Goal: Task Accomplishment & Management: Manage account settings

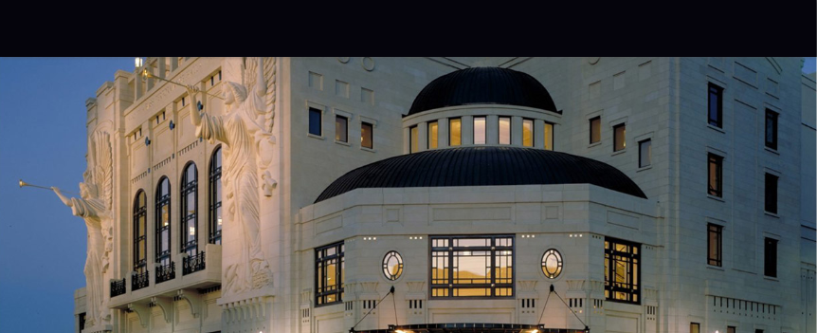
radio input "true"
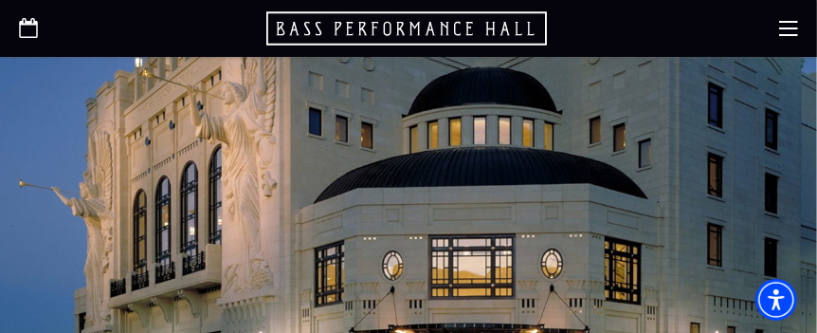
click at [25, 22] on use "Open this option" at bounding box center [28, 28] width 19 height 20
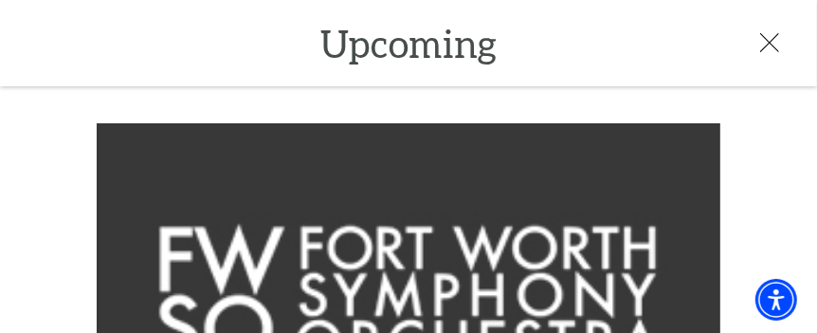
click at [356, 49] on div at bounding box center [389, 43] width 779 height 21
click at [770, 35] on icon at bounding box center [769, 42] width 19 height 19
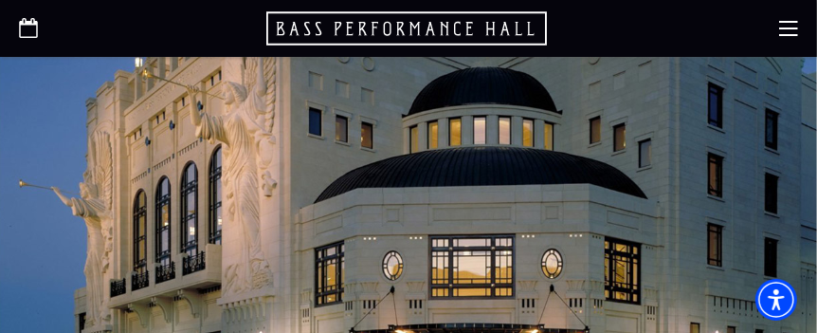
click at [419, 22] on icon "Open this option" at bounding box center [408, 28] width 284 height 38
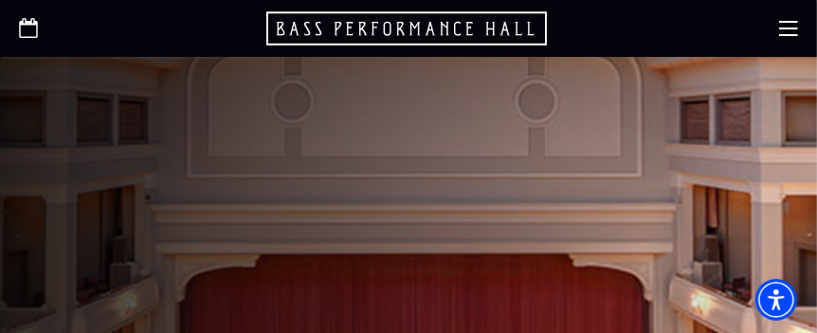
click at [789, 26] on icon at bounding box center [788, 28] width 19 height 19
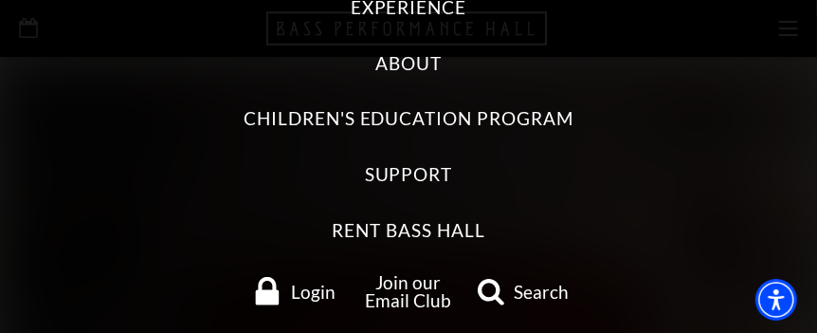
scroll to position [237, 0]
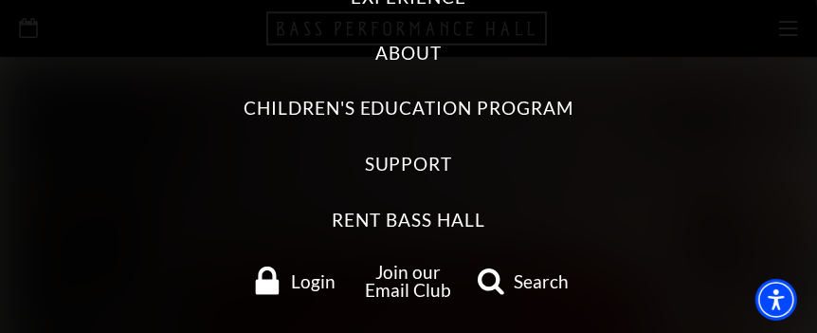
click at [291, 282] on span "Login" at bounding box center [313, 281] width 45 height 18
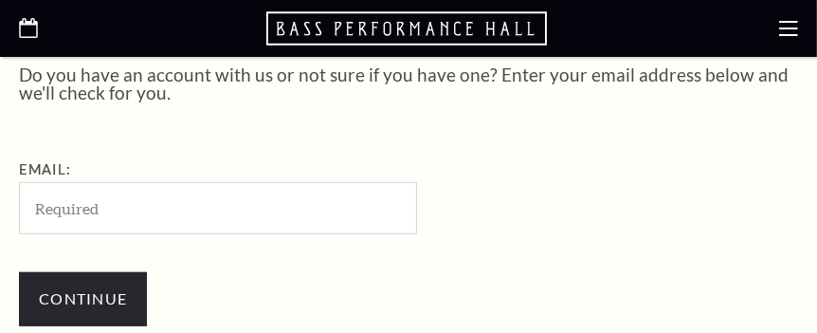
scroll to position [466, 0]
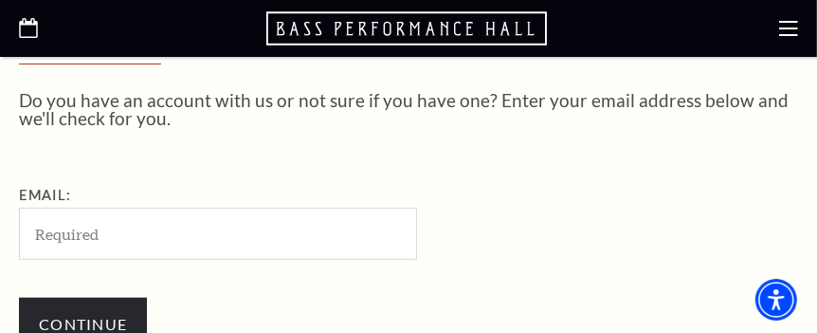
click at [265, 225] on input "Email:" at bounding box center [218, 233] width 398 height 52
type input "dstravel1966@gmail.com"
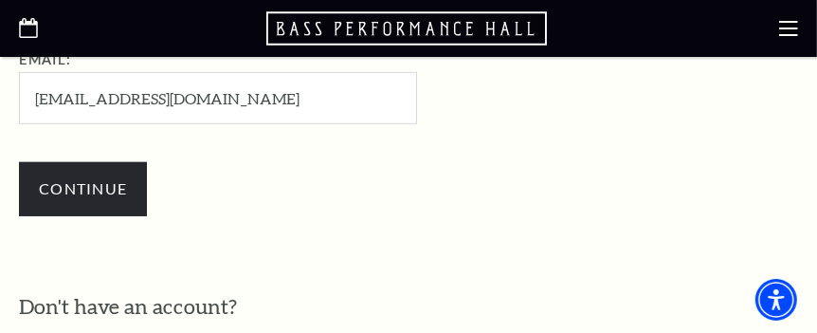
scroll to position [705, 0]
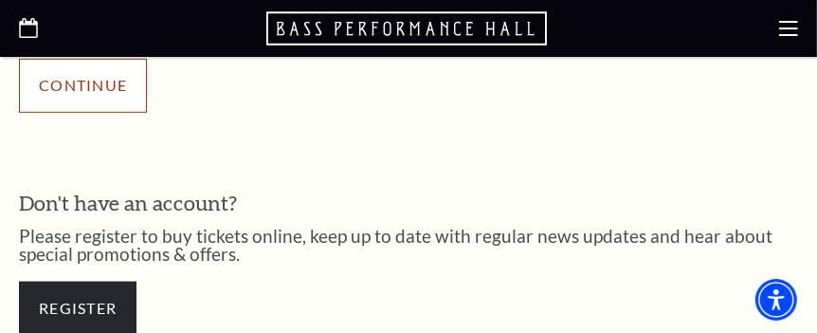
click at [117, 89] on input "Continue" at bounding box center [83, 85] width 128 height 53
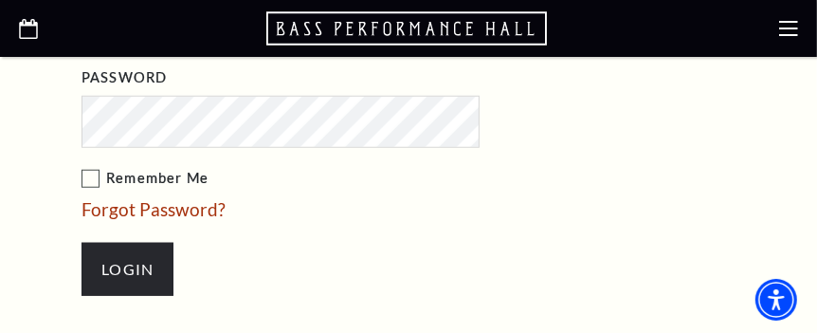
scroll to position [933, 0]
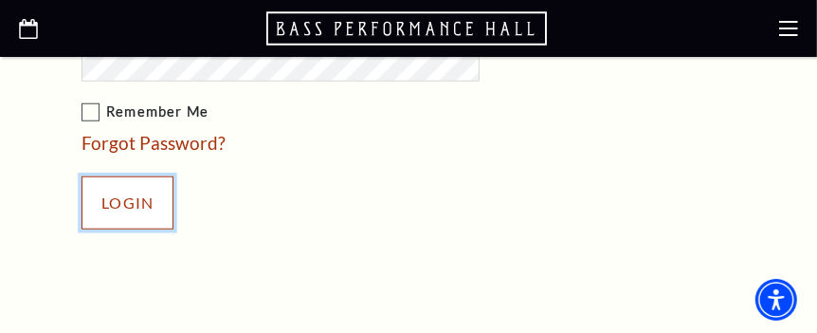
click at [168, 188] on input "Login" at bounding box center [127, 202] width 92 height 53
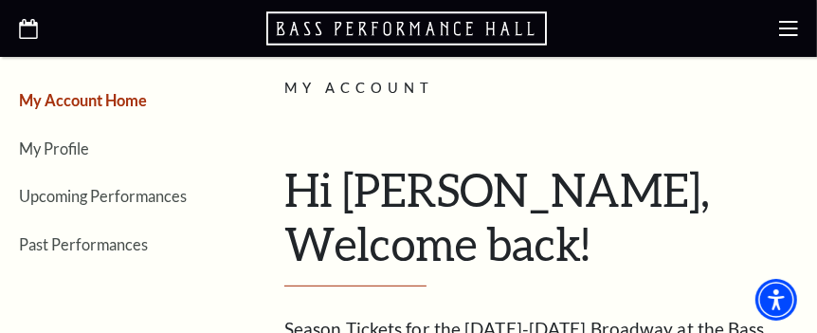
scroll to position [312, 0]
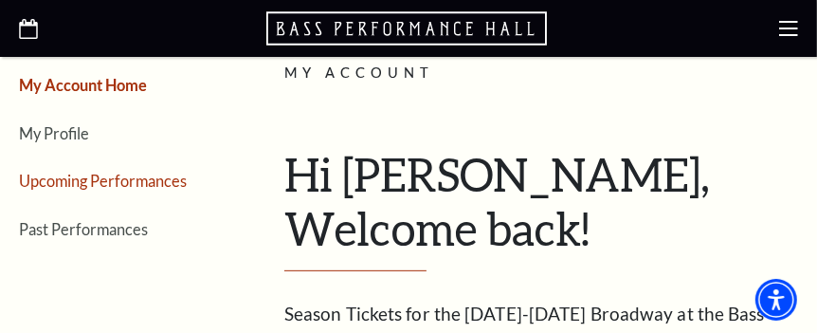
click at [84, 178] on link "Upcoming Performances" at bounding box center [103, 180] width 168 height 18
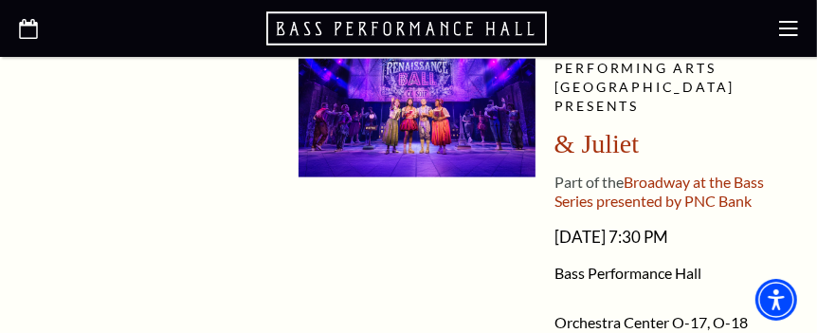
scroll to position [1401, 0]
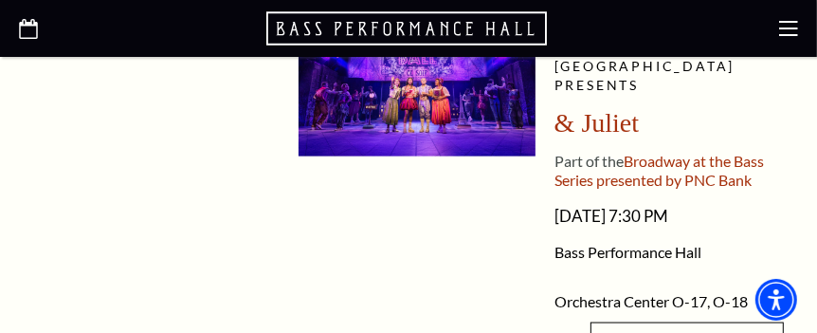
click at [639, 93] on span "Performing Arts [GEOGRAPHIC_DATA] presents" at bounding box center [644, 66] width 181 height 54
click at [613, 170] on span "Part of the" at bounding box center [588, 161] width 69 height 18
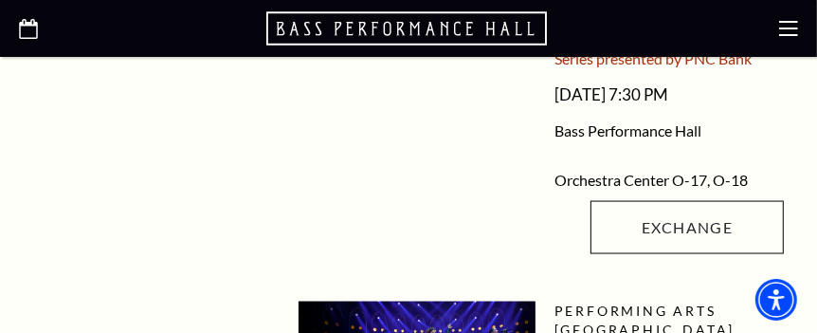
scroll to position [1578, 0]
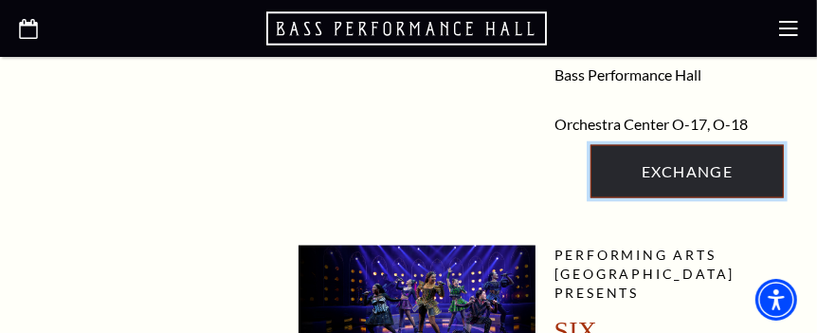
click at [707, 198] on link "Exchange" at bounding box center [686, 171] width 193 height 53
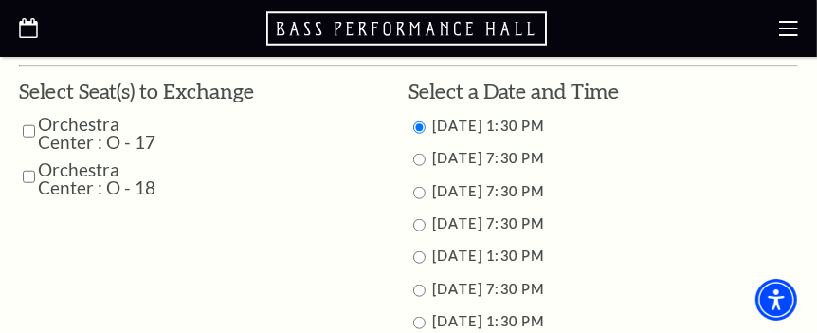
scroll to position [902, 0]
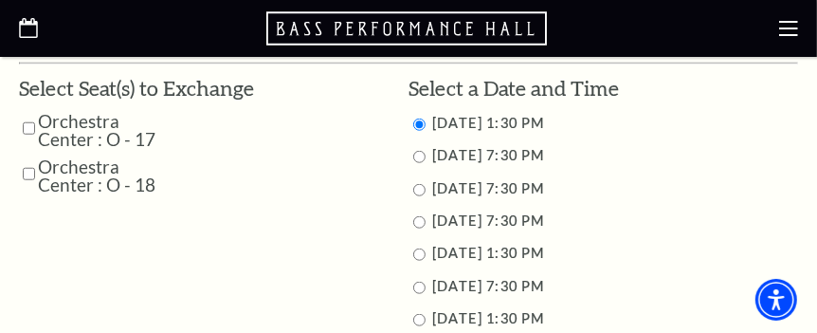
drag, startPoint x: 26, startPoint y: 132, endPoint x: 28, endPoint y: 143, distance: 11.7
click at [26, 132] on input "Orchestra Center : O - 17" at bounding box center [29, 128] width 12 height 33
checkbox input "true"
click at [28, 170] on input "Orchestra Center : O - 18" at bounding box center [29, 173] width 12 height 33
checkbox input "true"
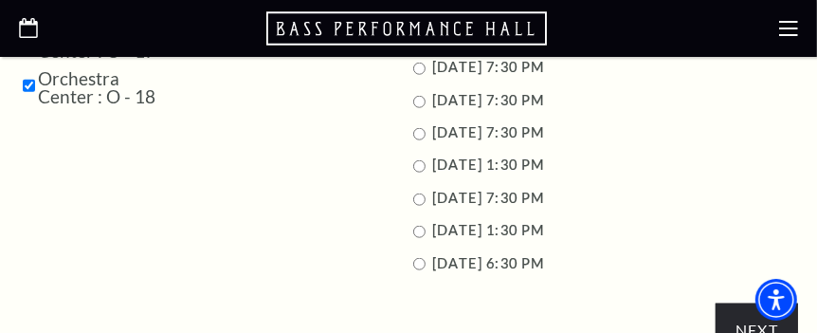
scroll to position [997, 0]
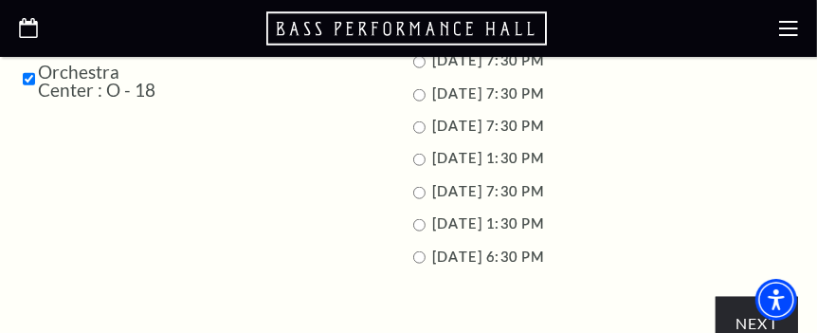
click at [419, 223] on input "11/16/2025 1:30 PM" at bounding box center [419, 225] width 12 height 12
radio input "true"
click at [737, 313] on input "Next" at bounding box center [756, 323] width 82 height 53
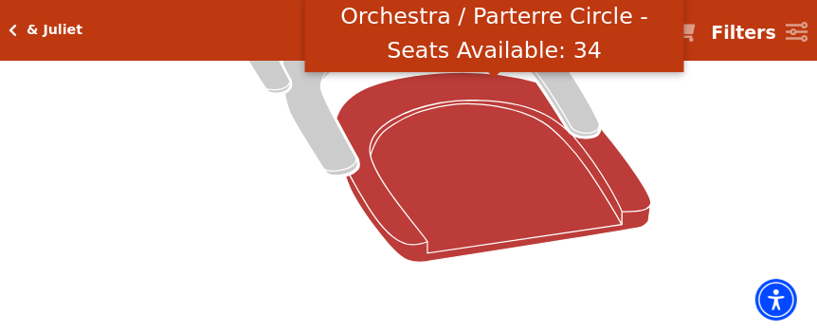
click at [577, 207] on icon "Orchestra / Parterre Circle - Seats Available: 34" at bounding box center [493, 166] width 315 height 189
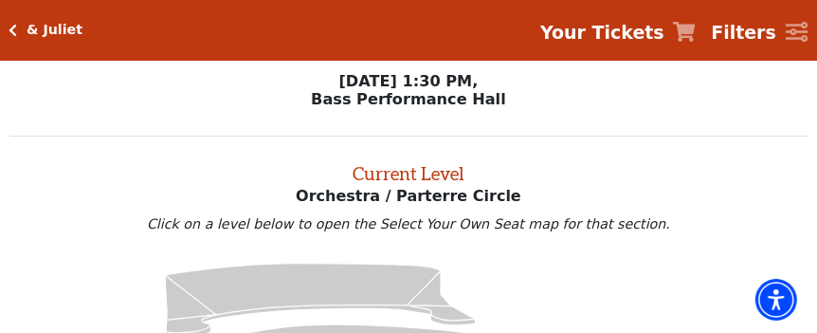
click at [7, 28] on div "& Juliet Your Tickets Filters" at bounding box center [408, 30] width 817 height 61
click at [11, 28] on icon "Click here to go back to filters" at bounding box center [13, 30] width 9 height 13
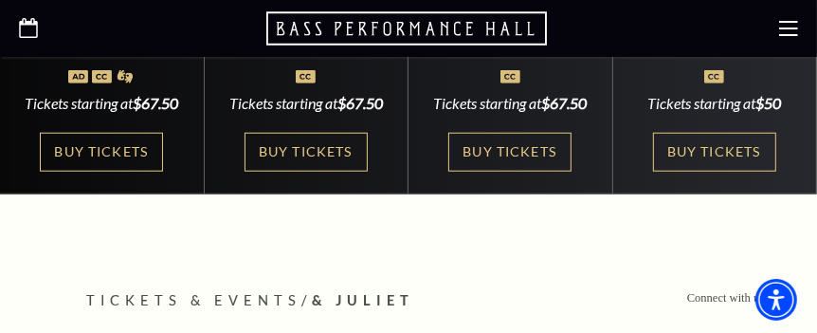
scroll to position [921, 0]
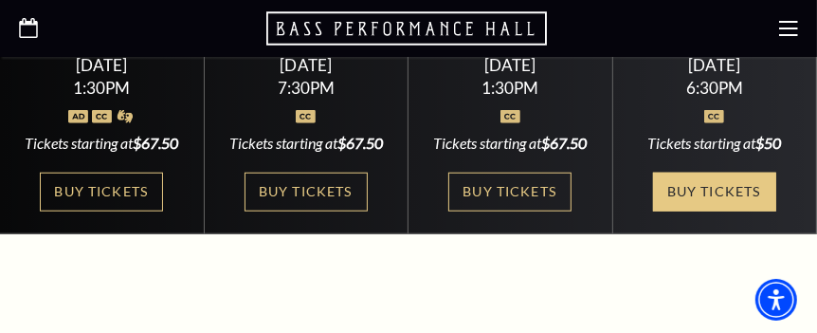
click at [684, 207] on link "Buy Tickets" at bounding box center [714, 191] width 123 height 39
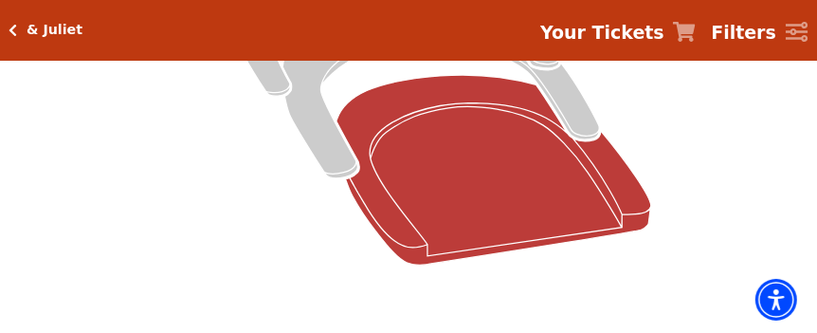
click at [521, 221] on icon at bounding box center [493, 169] width 315 height 189
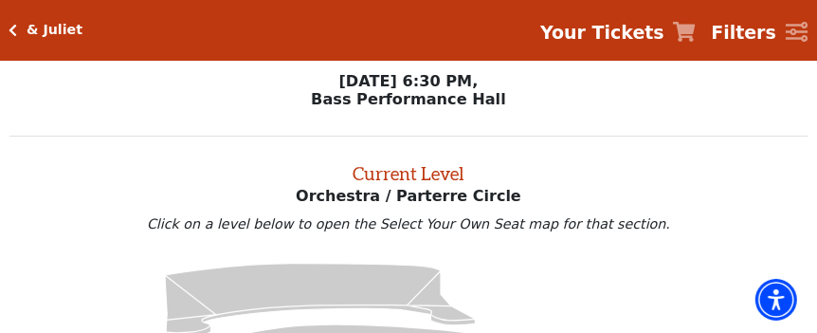
click at [11, 33] on icon "Click here to go back to filters" at bounding box center [13, 30] width 9 height 13
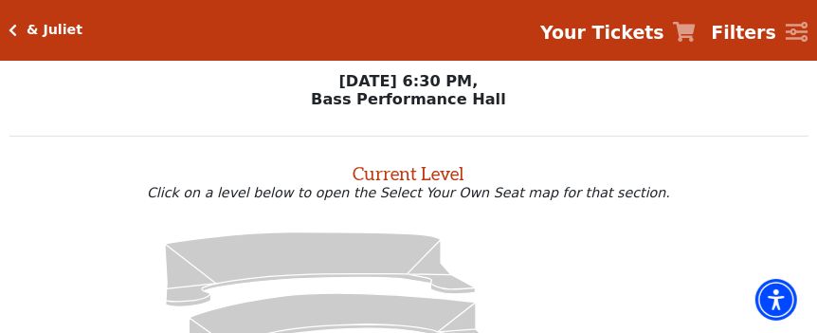
click at [18, 27] on div "& Juliet" at bounding box center [50, 30] width 65 height 16
click at [15, 34] on icon "Click here to go back to filters" at bounding box center [13, 30] width 9 height 13
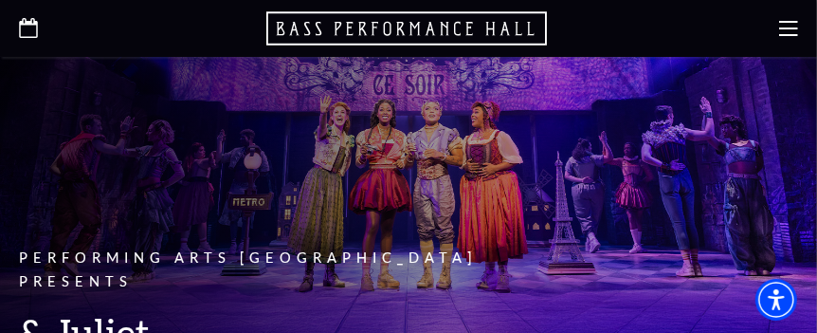
click at [787, 25] on icon at bounding box center [788, 28] width 19 height 19
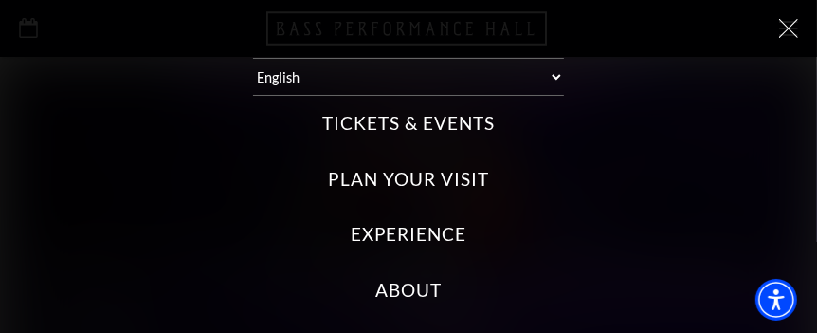
click at [442, 117] on label "Tickets & Events" at bounding box center [407, 124] width 171 height 26
click at [0, 0] on Events "Tickets & Events" at bounding box center [0, 0] width 0 height 0
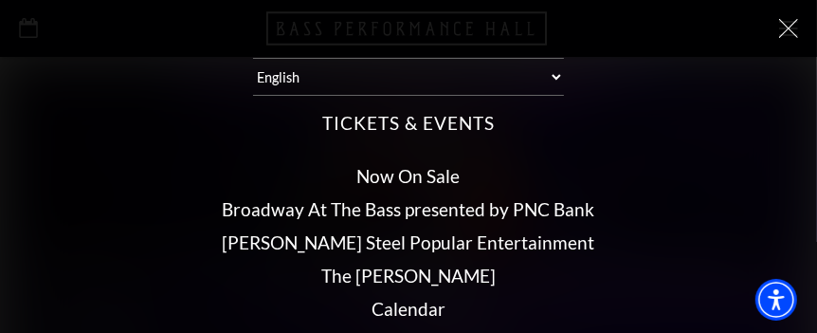
click at [444, 113] on label "Tickets & Events" at bounding box center [407, 124] width 171 height 26
click at [0, 0] on Events "Tickets & Events" at bounding box center [0, 0] width 0 height 0
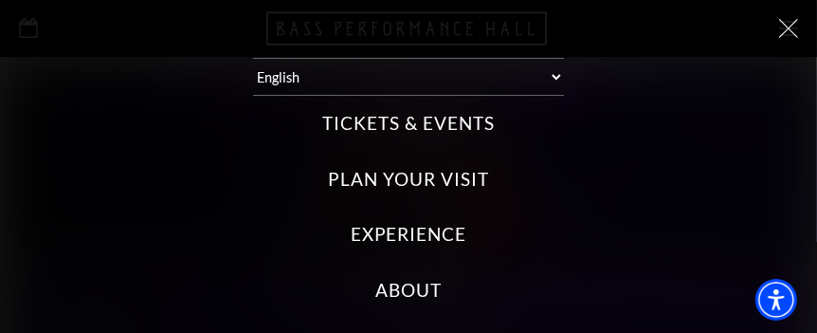
click at [779, 24] on icon at bounding box center [788, 28] width 19 height 19
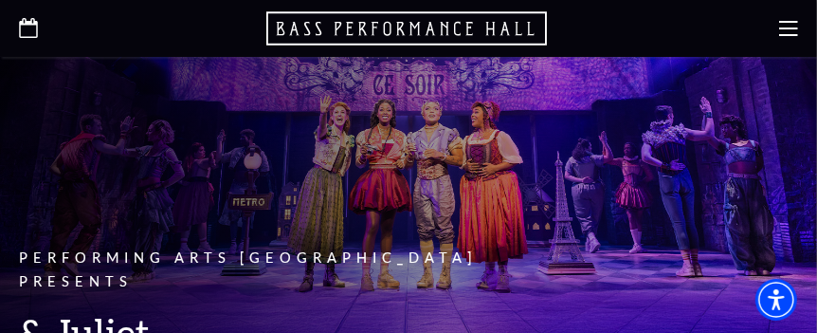
click at [790, 29] on icon at bounding box center [788, 28] width 19 height 19
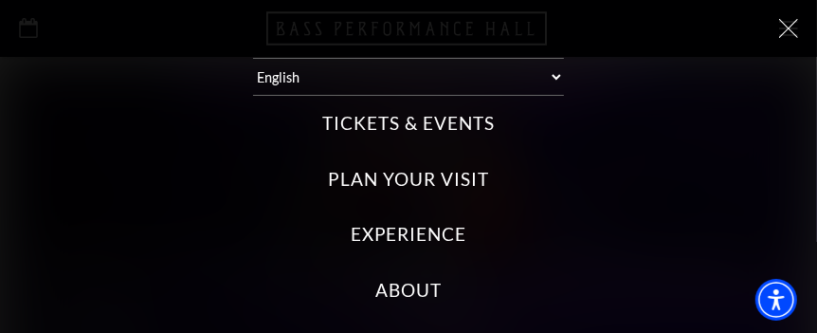
click at [779, 24] on icon at bounding box center [788, 28] width 19 height 19
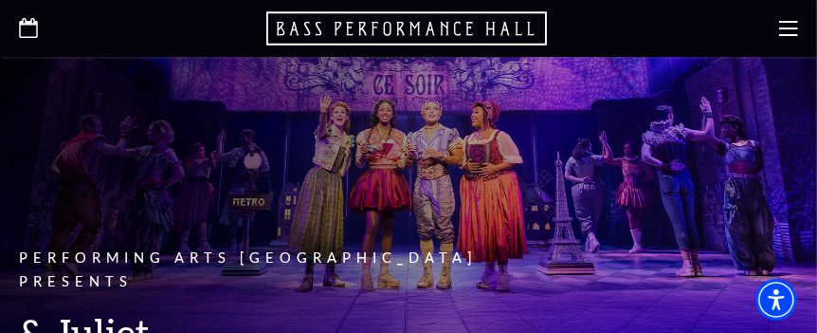
click at [36, 32] on icon "Open this option" at bounding box center [28, 28] width 19 height 20
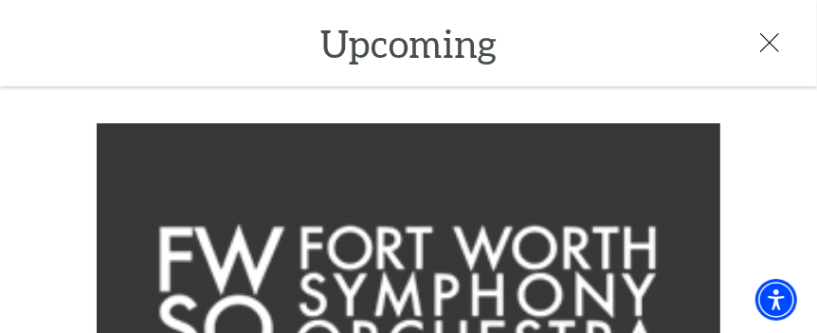
click at [774, 46] on use at bounding box center [769, 41] width 19 height 19
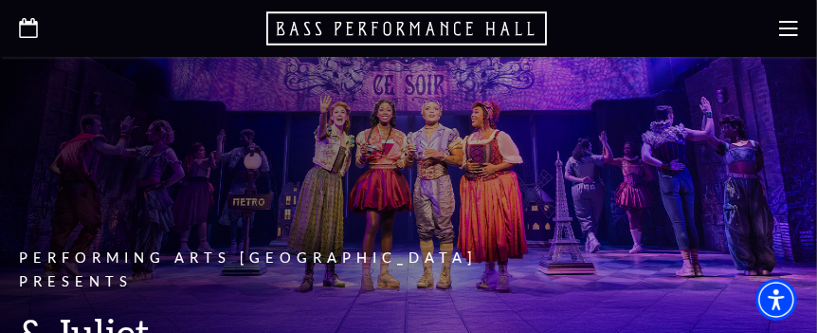
click at [791, 33] on icon at bounding box center [788, 28] width 19 height 19
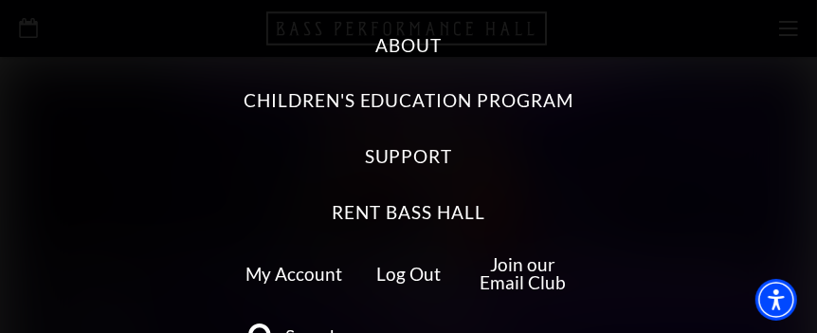
scroll to position [284, 0]
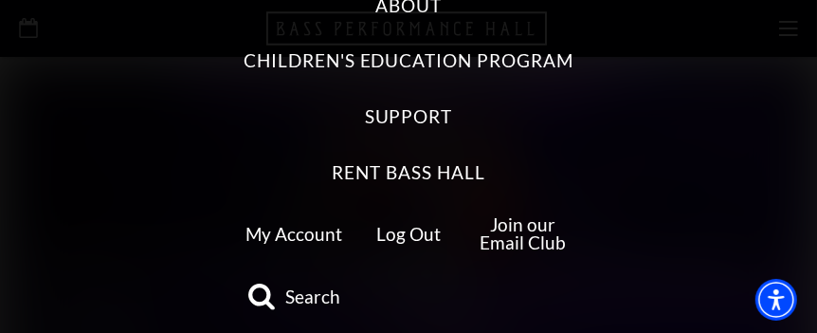
click at [303, 229] on link "My Account" at bounding box center [293, 234] width 97 height 22
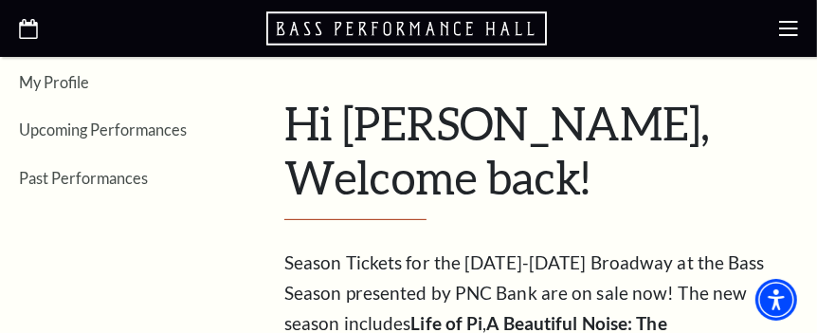
scroll to position [400, 0]
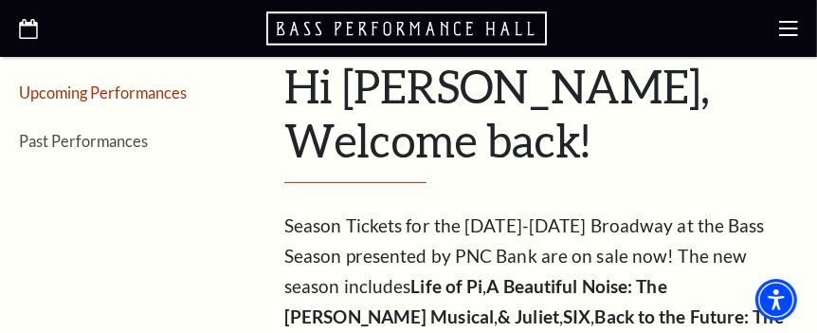
click at [107, 93] on link "Upcoming Performances" at bounding box center [103, 92] width 168 height 18
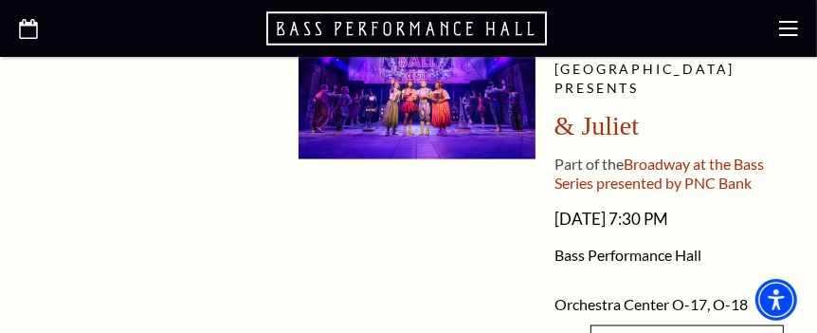
scroll to position [1419, 0]
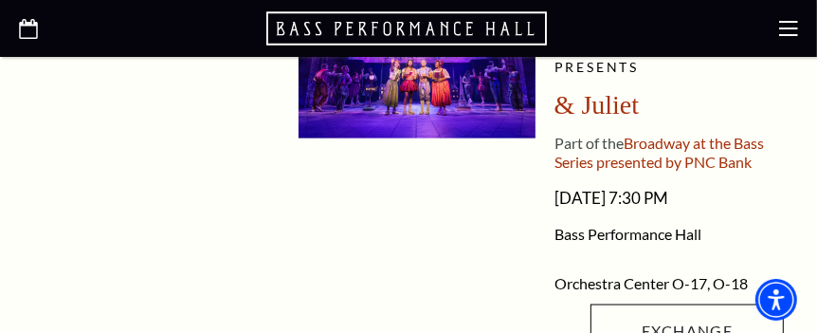
click at [544, 159] on li "Performing Arts Fort Worth presents & Juliet Part of the Broadway at the Bass S…" at bounding box center [540, 193] width 485 height 347
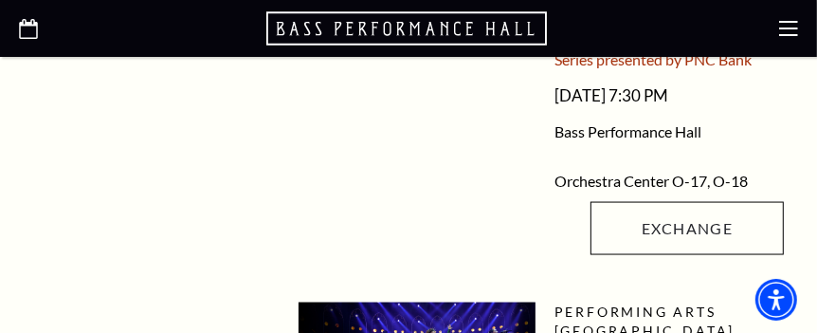
scroll to position [1609, 0]
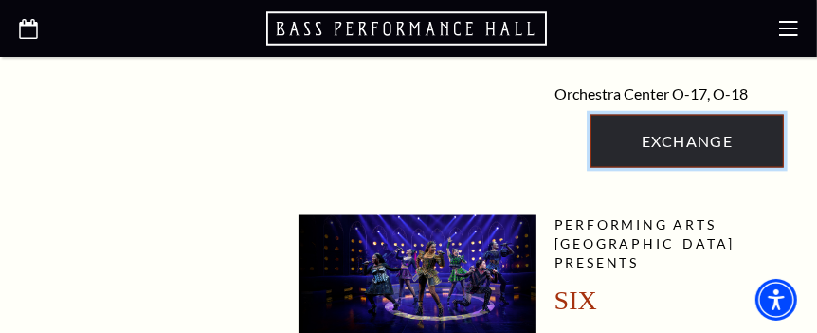
click at [680, 168] on link "Exchange" at bounding box center [686, 141] width 193 height 53
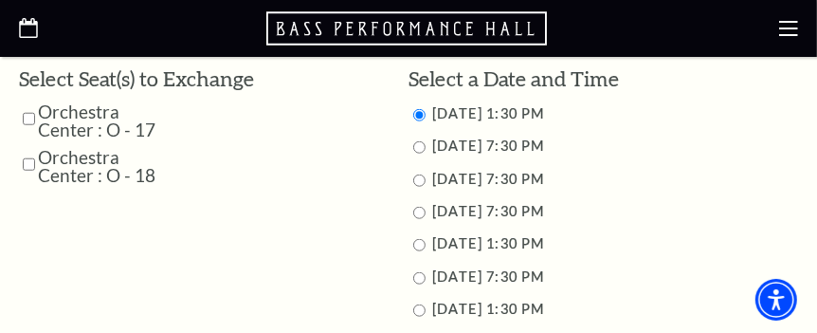
scroll to position [925, 0]
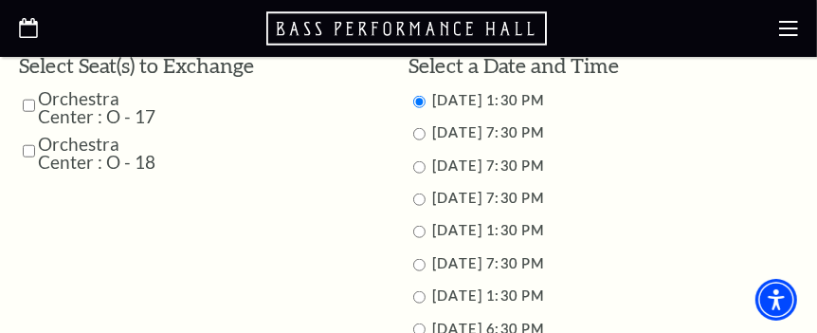
click at [32, 106] on input "Orchestra Center : O - 17" at bounding box center [29, 105] width 12 height 33
checkbox input "true"
click at [32, 147] on input "Orchestra Center : O - 18" at bounding box center [29, 151] width 12 height 33
checkbox input "true"
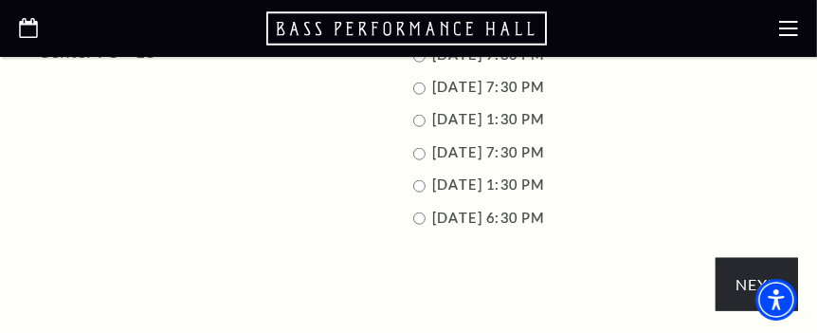
scroll to position [1019, 0]
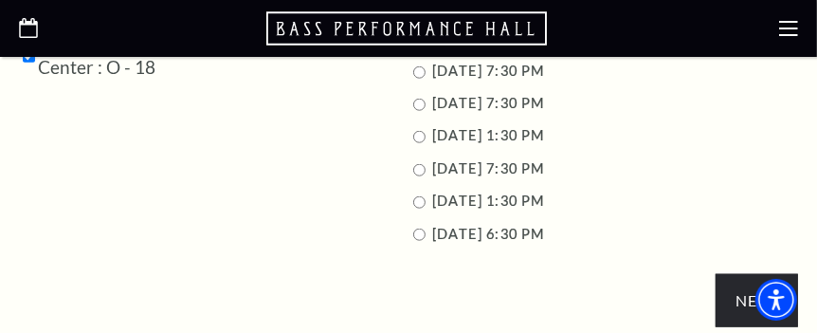
click at [419, 169] on input "11/15/2025 7:30 PM" at bounding box center [419, 170] width 12 height 12
radio input "true"
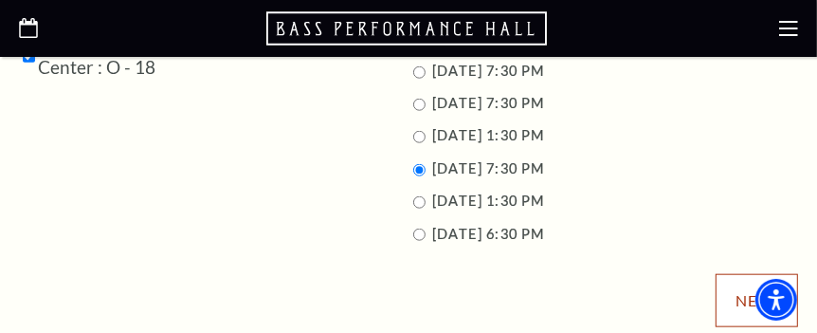
click at [730, 300] on input "Next" at bounding box center [756, 300] width 82 height 53
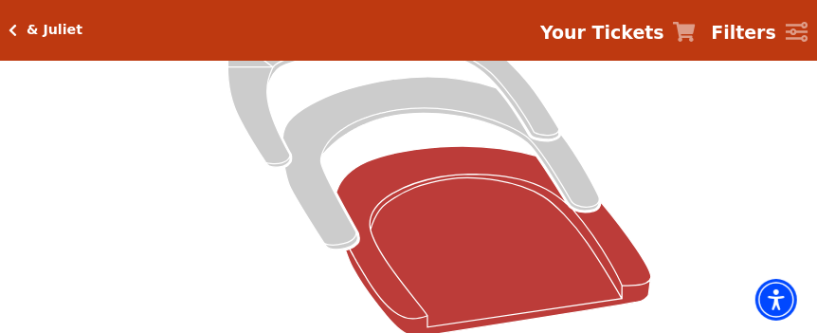
click at [506, 227] on icon at bounding box center [493, 240] width 315 height 189
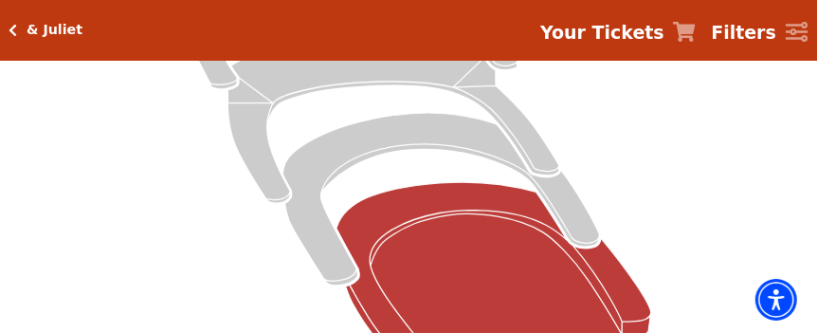
scroll to position [337, 0]
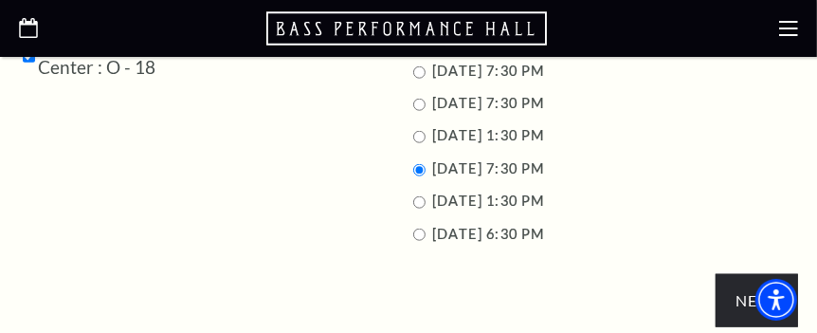
click at [420, 229] on input "11/16/2025 6:30 PM" at bounding box center [419, 234] width 12 height 12
radio input "true"
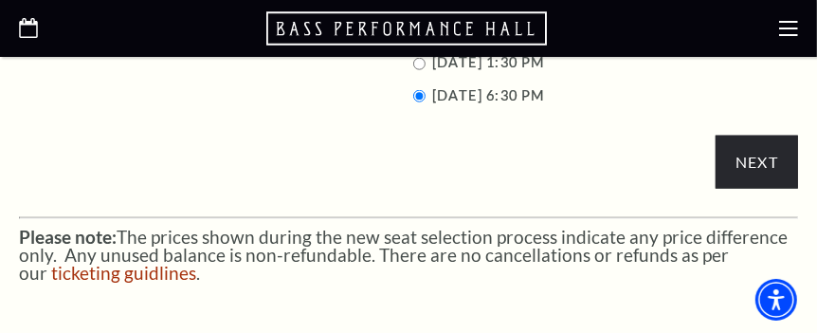
scroll to position [1145, 0]
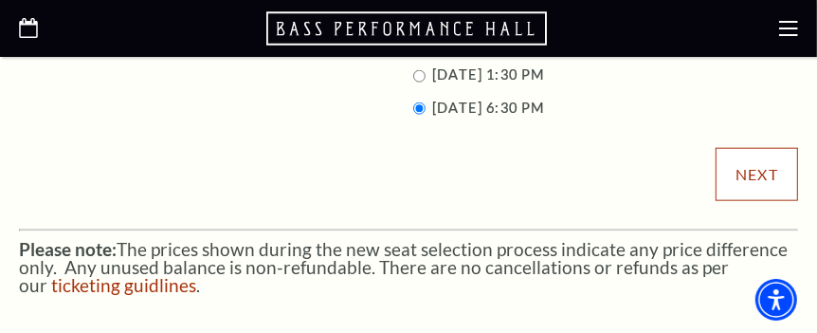
click at [769, 173] on input "Next" at bounding box center [756, 174] width 82 height 53
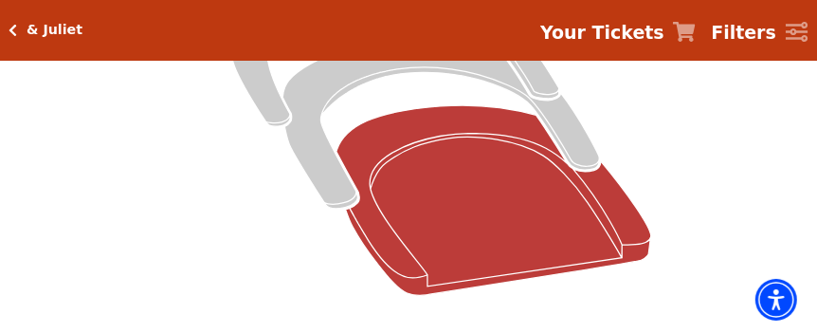
click at [557, 230] on icon at bounding box center [493, 199] width 315 height 189
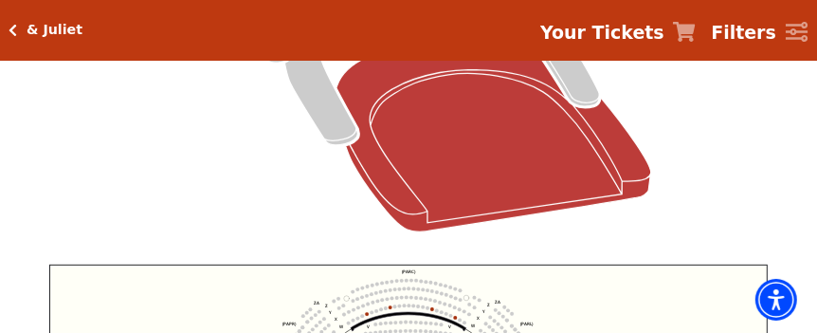
scroll to position [412, 0]
